Goal: Task Accomplishment & Management: Complete application form

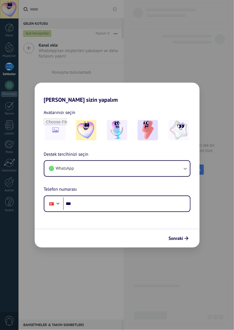
click at [152, 265] on div "[PERSON_NAME] sizin yapalım Avatarınızı seçin Destek tercihinizi seçin WhatsApp…" at bounding box center [117, 165] width 234 height 330
click at [174, 234] on button "Sonraki" at bounding box center [178, 239] width 25 height 10
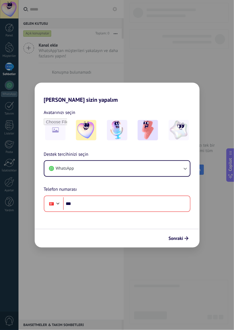
click at [137, 264] on div "[PERSON_NAME] sizin yapalım Avatarınızı seçin Destek tercihinizi seçin WhatsApp…" at bounding box center [117, 165] width 234 height 330
click at [87, 131] on img at bounding box center [86, 130] width 20 height 20
click at [115, 60] on div "[PERSON_NAME] sizin yapalım Avatarınızı seçin Sıfırla Destek tercihinizi seçin …" at bounding box center [117, 165] width 234 height 330
click at [155, 52] on div "[PERSON_NAME] sizin yapalım Avatarınızı seçin Sıfırla Destek tercihinizi seçin …" at bounding box center [117, 165] width 234 height 330
click at [189, 39] on div "[PERSON_NAME] sizin yapalım Avatarınızı seçin Sıfırla Destek tercihinizi seçin …" at bounding box center [117, 165] width 234 height 330
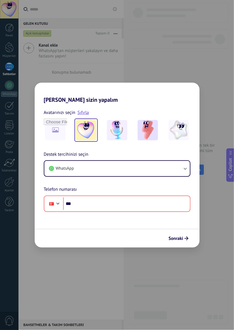
click at [199, 17] on div "[PERSON_NAME] sizin yapalım Avatarınızı seçin Sıfırla Destek tercihinizi seçin …" at bounding box center [117, 165] width 234 height 330
click at [194, 20] on div "[PERSON_NAME] sizin yapalım Avatarınızı seçin Sıfırla Destek tercihinizi seçin …" at bounding box center [117, 165] width 234 height 330
click at [196, 19] on div "[PERSON_NAME] sizin yapalım Avatarınızı seçin Sıfırla Destek tercihinizi seçin …" at bounding box center [117, 165] width 234 height 330
click at [195, 27] on div "[PERSON_NAME] sizin yapalım Avatarınızı seçin Sıfırla Destek tercihinizi seçin …" at bounding box center [117, 165] width 234 height 330
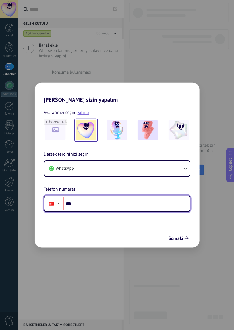
click at [88, 204] on input "***" at bounding box center [126, 203] width 127 height 13
type input "**********"
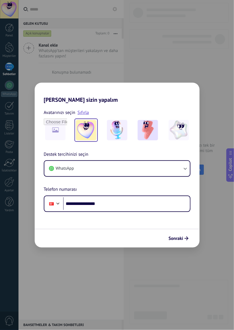
click at [105, 244] on div "Sonraki" at bounding box center [117, 238] width 165 height 19
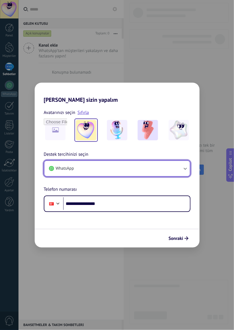
click at [179, 168] on button "WhatsApp" at bounding box center [116, 168] width 145 height 15
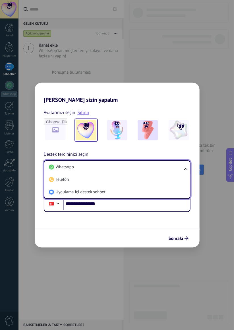
click at [185, 164] on li "WhatsApp" at bounding box center [116, 167] width 139 height 13
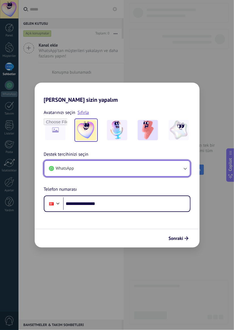
click at [178, 165] on button "WhatsApp" at bounding box center [116, 168] width 145 height 15
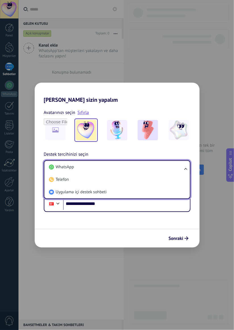
click at [163, 222] on form "**********" at bounding box center [117, 175] width 165 height 144
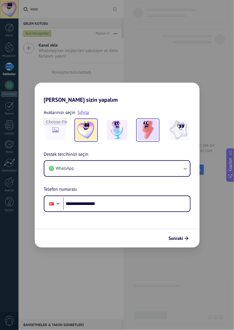
click at [151, 135] on img at bounding box center [148, 130] width 20 height 20
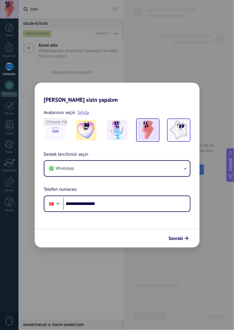
click at [176, 131] on img at bounding box center [179, 130] width 20 height 20
click at [176, 238] on span "Sonraki" at bounding box center [176, 238] width 15 height 4
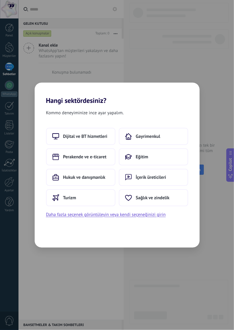
click at [194, 58] on div "Hangi sektördesiniz? Kommo deneyiminize ince ayar yapalım. Dijital ve BT hizmet…" at bounding box center [117, 165] width 234 height 330
click at [188, 76] on div "Hangi sektördesiniz? Kommo deneyiminize ince ayar yapalım. Dijital ve BT hizmet…" at bounding box center [117, 165] width 234 height 330
click at [169, 173] on button "İçerik üreticileri" at bounding box center [153, 177] width 69 height 17
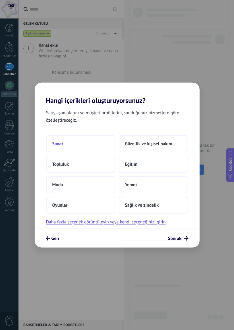
click at [91, 149] on button "Sanat" at bounding box center [80, 143] width 69 height 17
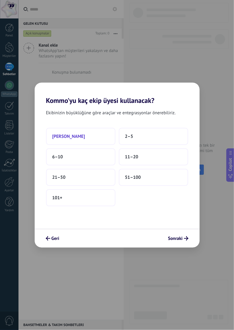
click at [103, 128] on button "[PERSON_NAME]" at bounding box center [80, 136] width 69 height 17
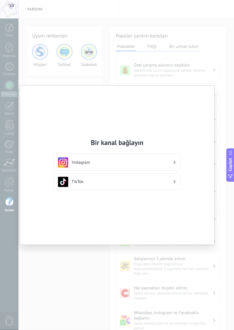
click at [161, 44] on div "Bir kanal bağlayın Instagram TikTok" at bounding box center [117, 165] width 234 height 330
click at [136, 47] on div "Bir kanal bağlayın Instagram TikTok" at bounding box center [117, 165] width 234 height 330
click at [160, 328] on div "Bir kanal bağlayın Instagram TikTok" at bounding box center [117, 165] width 234 height 330
click at [166, 330] on div "Bir kanal bağlayın Instagram TikTok" at bounding box center [117, 165] width 234 height 330
click at [177, 327] on div "Bir kanal bağlayın Instagram TikTok" at bounding box center [117, 165] width 234 height 330
